Goal: Task Accomplishment & Management: Use online tool/utility

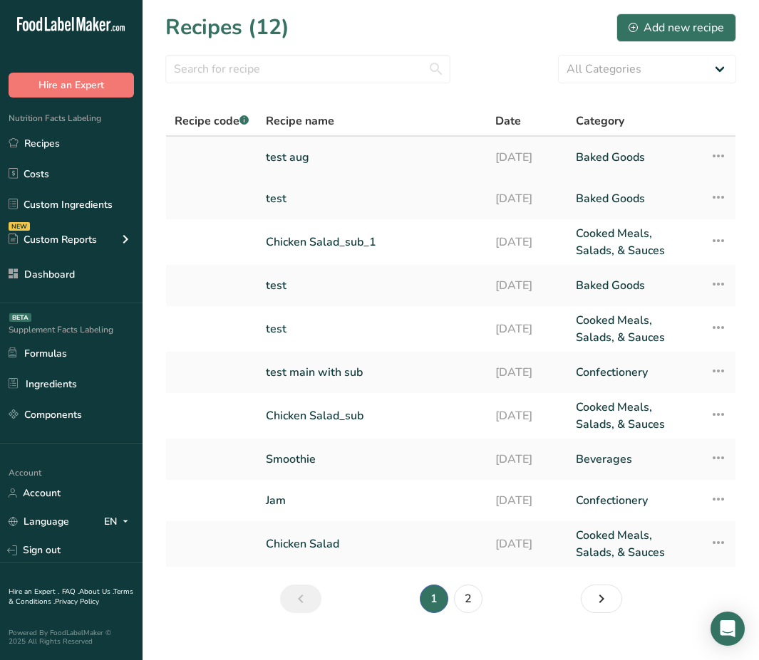
click at [299, 157] on link "test aug" at bounding box center [372, 157] width 212 height 30
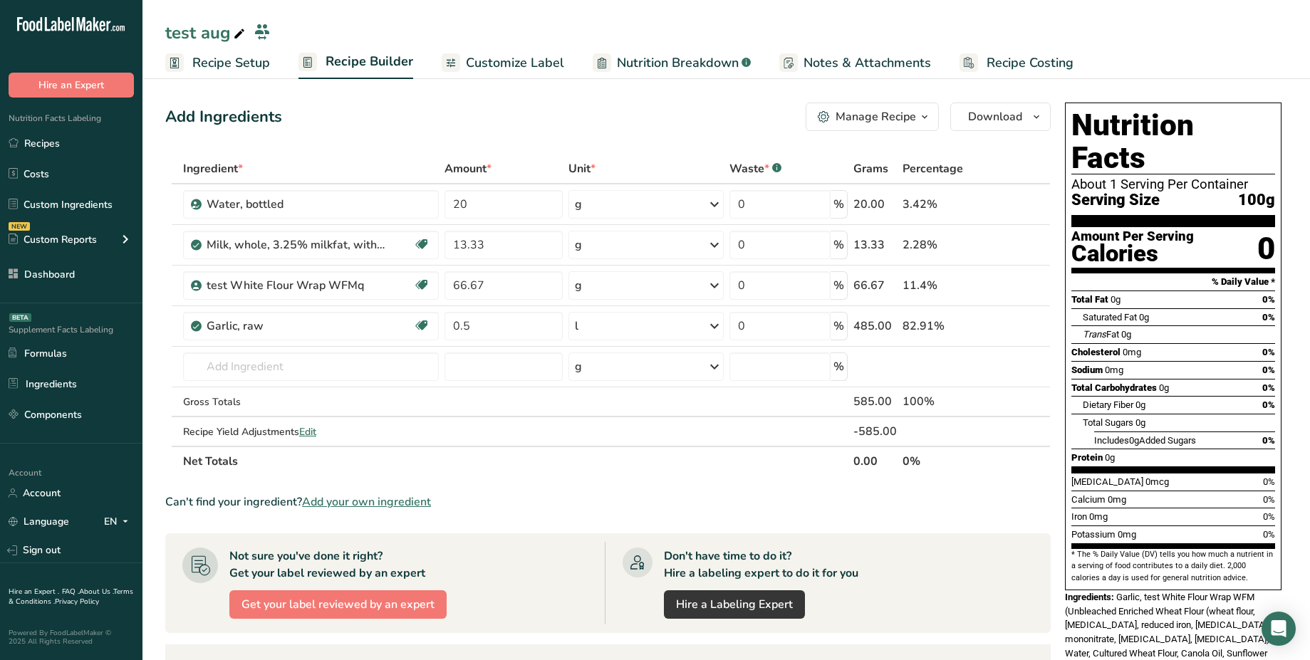
click at [538, 68] on span "Customize Label" at bounding box center [515, 62] width 98 height 19
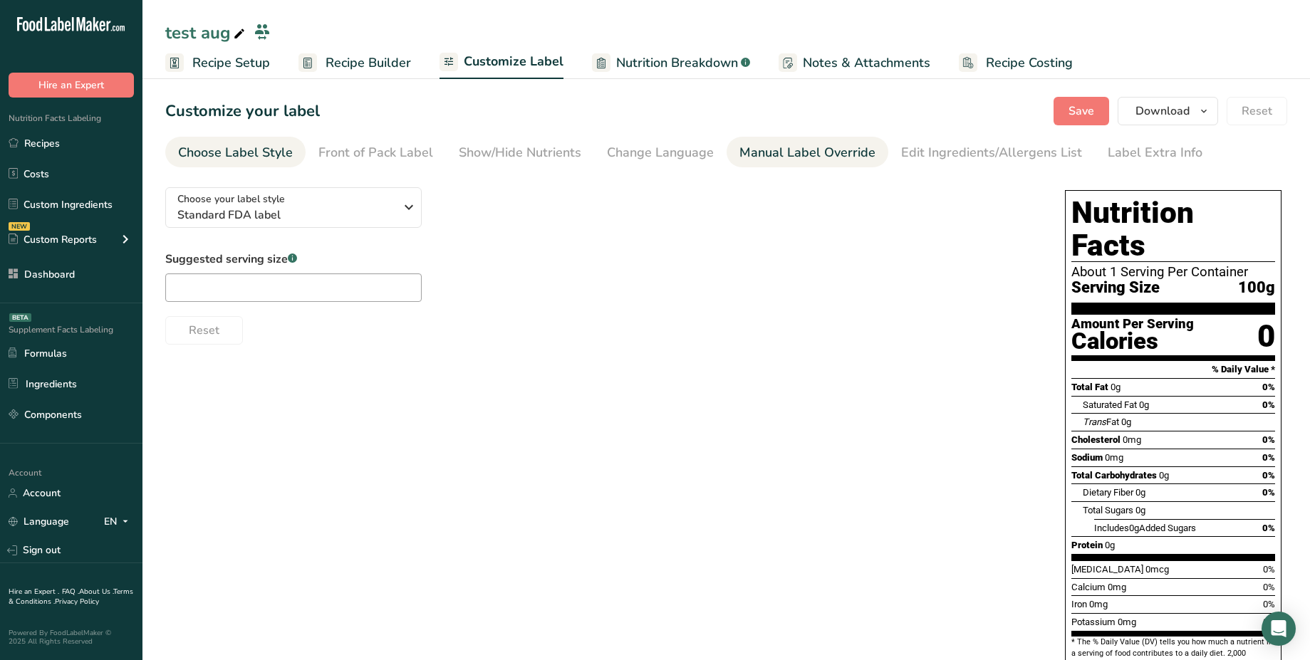
click at [758, 158] on div "Manual Label Override" at bounding box center [807, 152] width 136 height 19
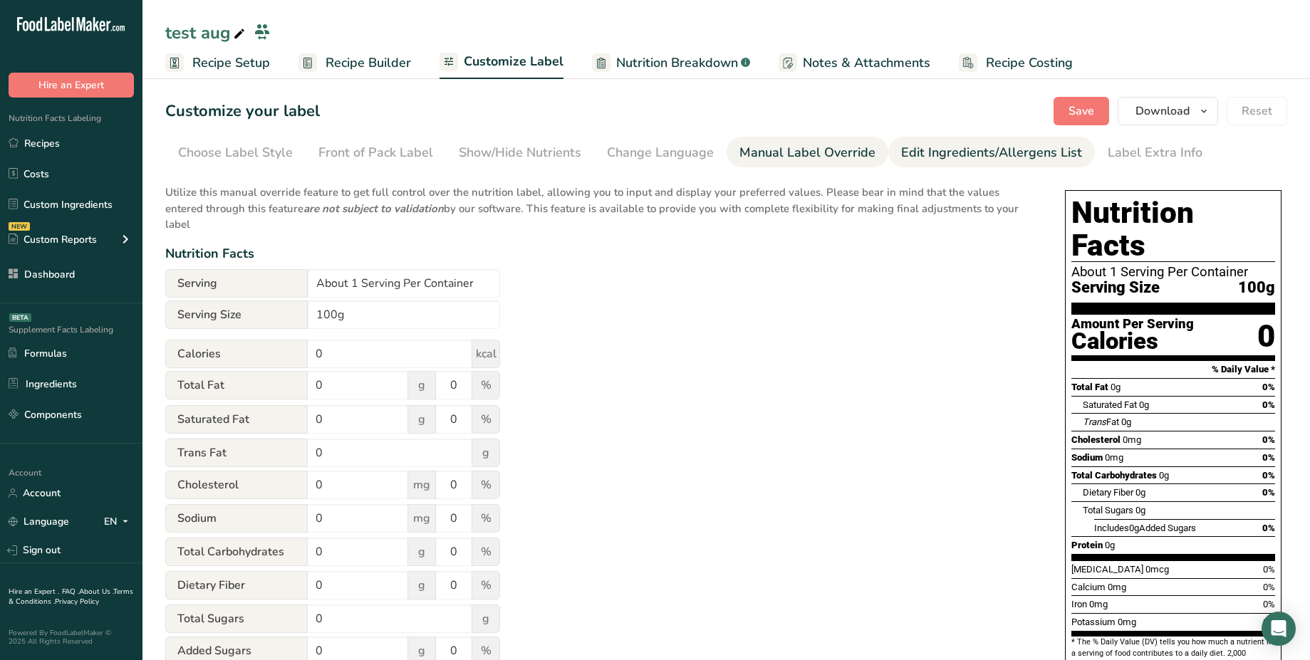
click at [758, 157] on div "Edit Ingredients/Allergens List" at bounding box center [991, 152] width 181 height 19
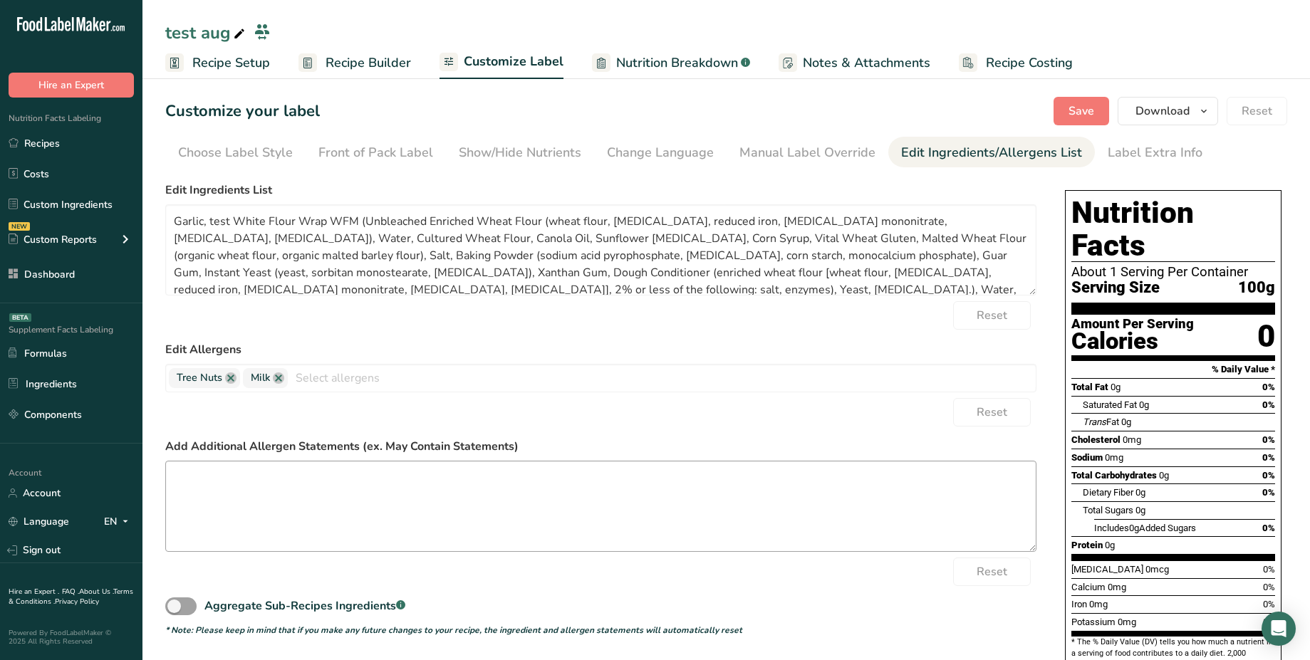
scroll to position [246, 0]
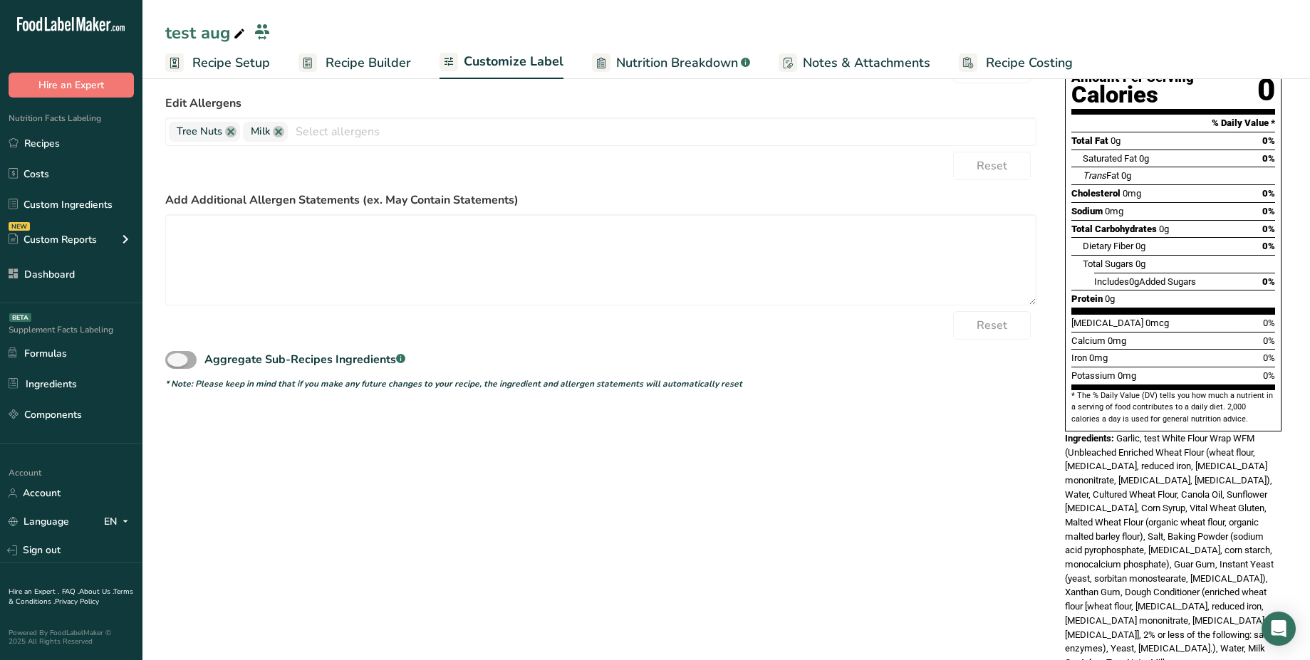
click at [177, 363] on span at bounding box center [180, 360] width 31 height 18
click at [175, 363] on input "Aggregate Sub-Recipes Ingredients .a-a{fill:#347362;}.b-a{fill:#fff;}" at bounding box center [169, 359] width 9 height 9
checkbox input "true"
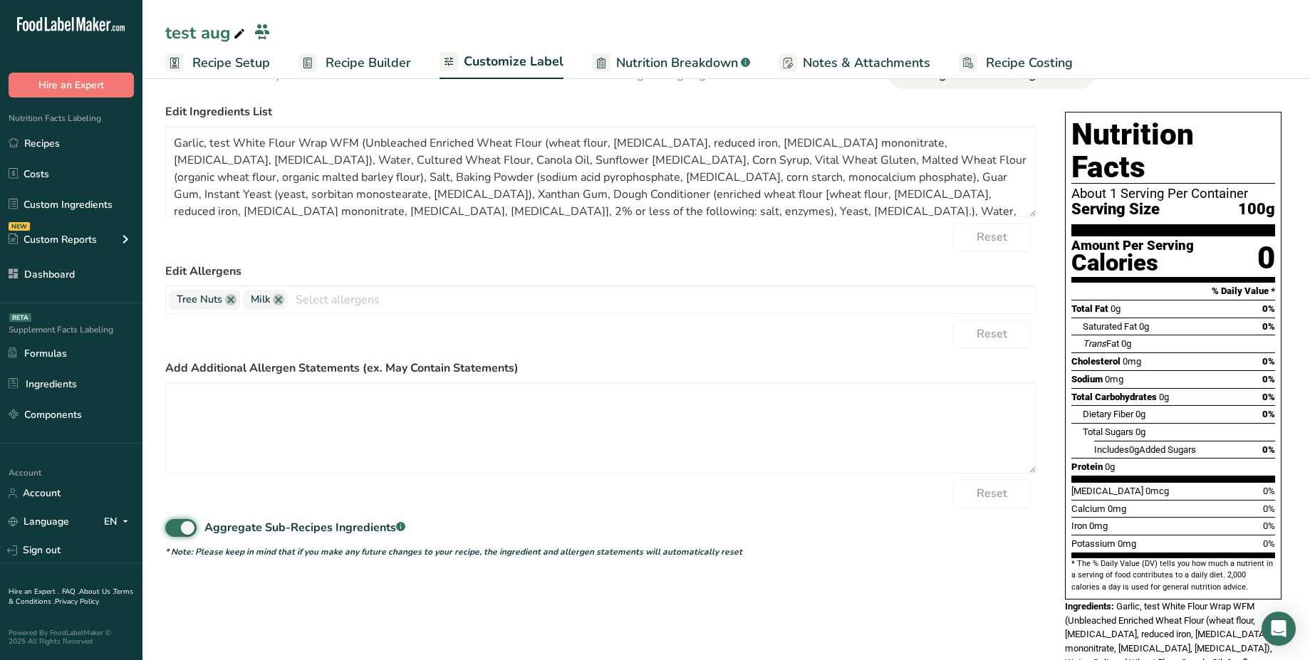
scroll to position [0, 0]
